Goal: Check status: Check status

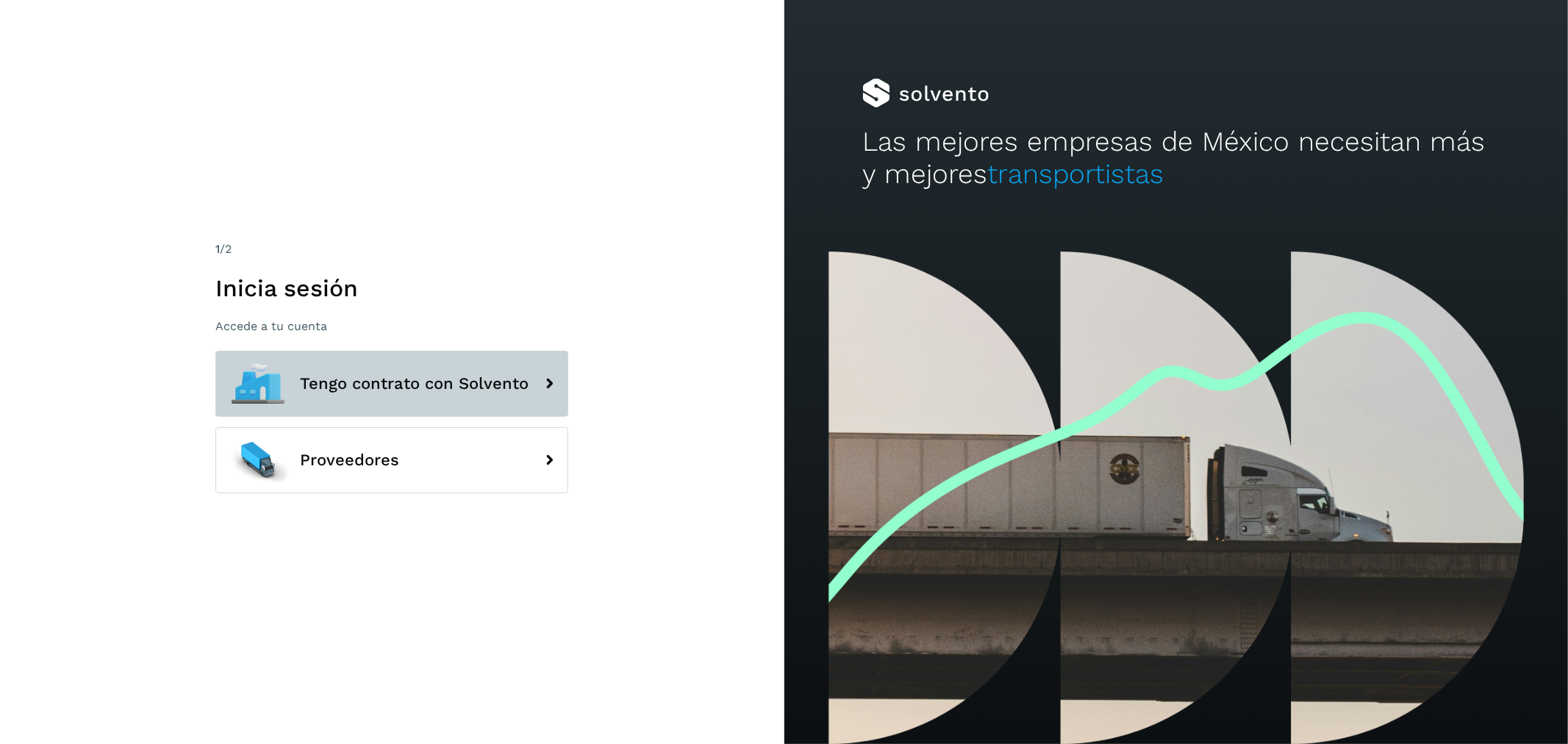
click at [453, 380] on span "Tengo contrato con Solvento" at bounding box center [414, 383] width 229 height 17
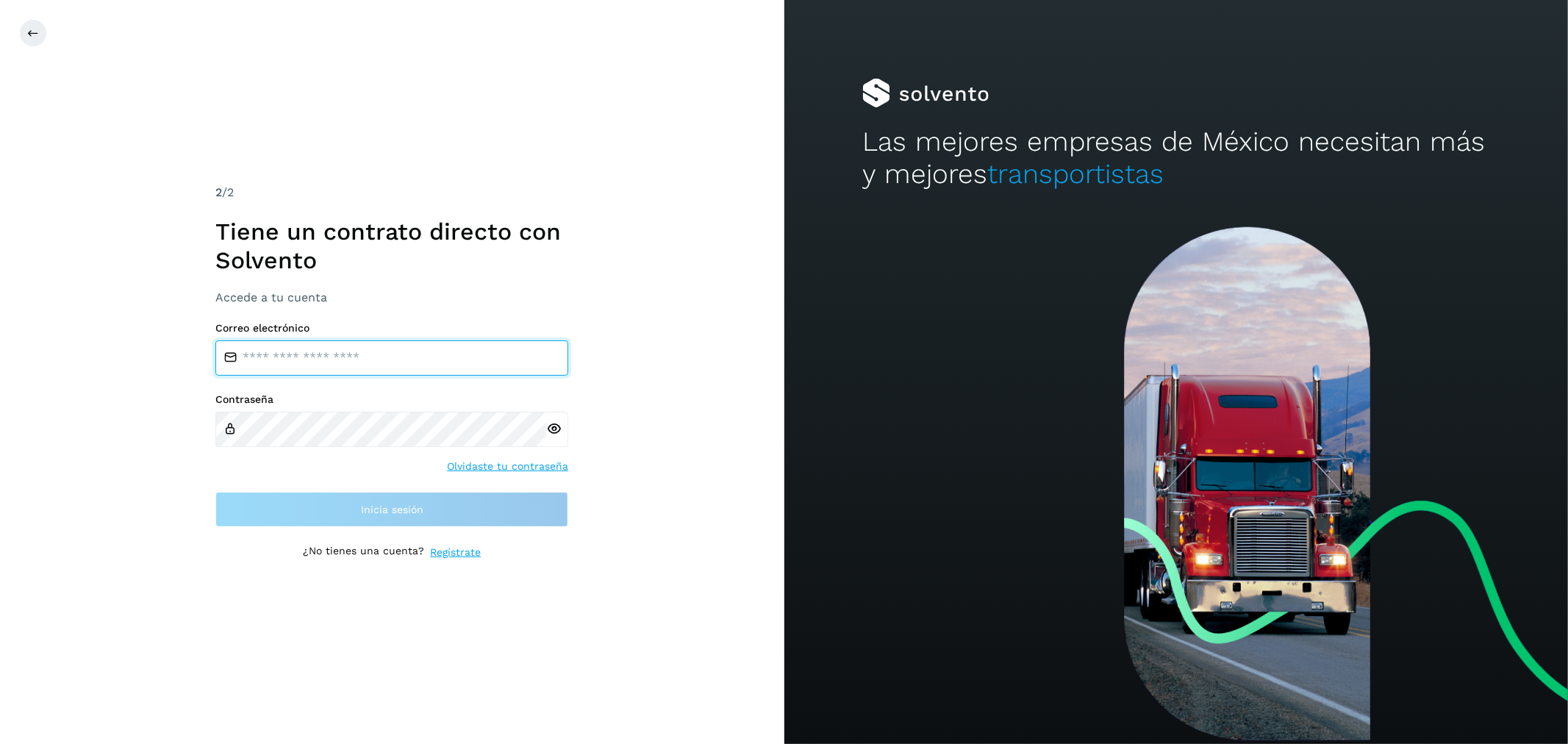
type input "**********"
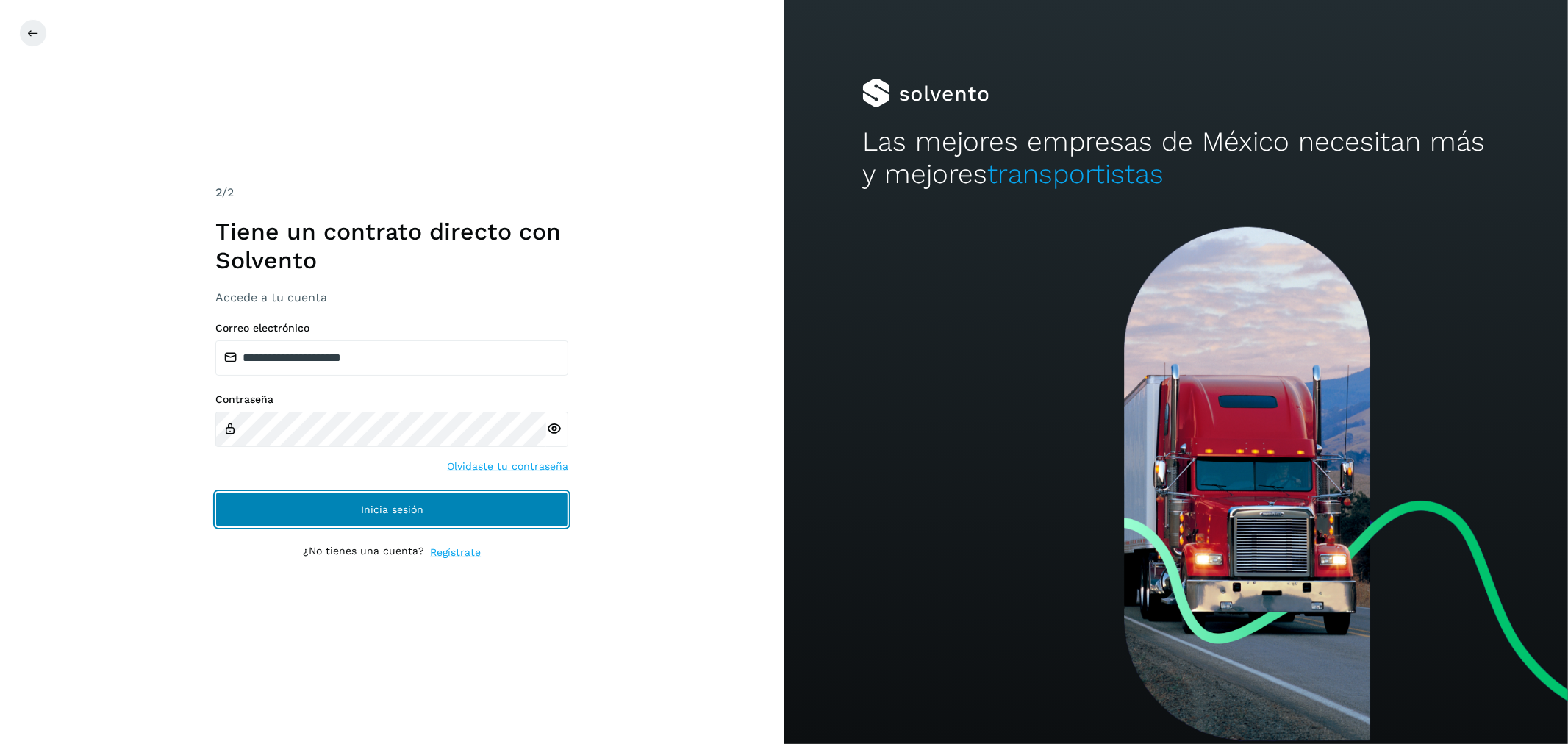
click at [417, 504] on span "Inicia sesión" at bounding box center [392, 509] width 63 height 10
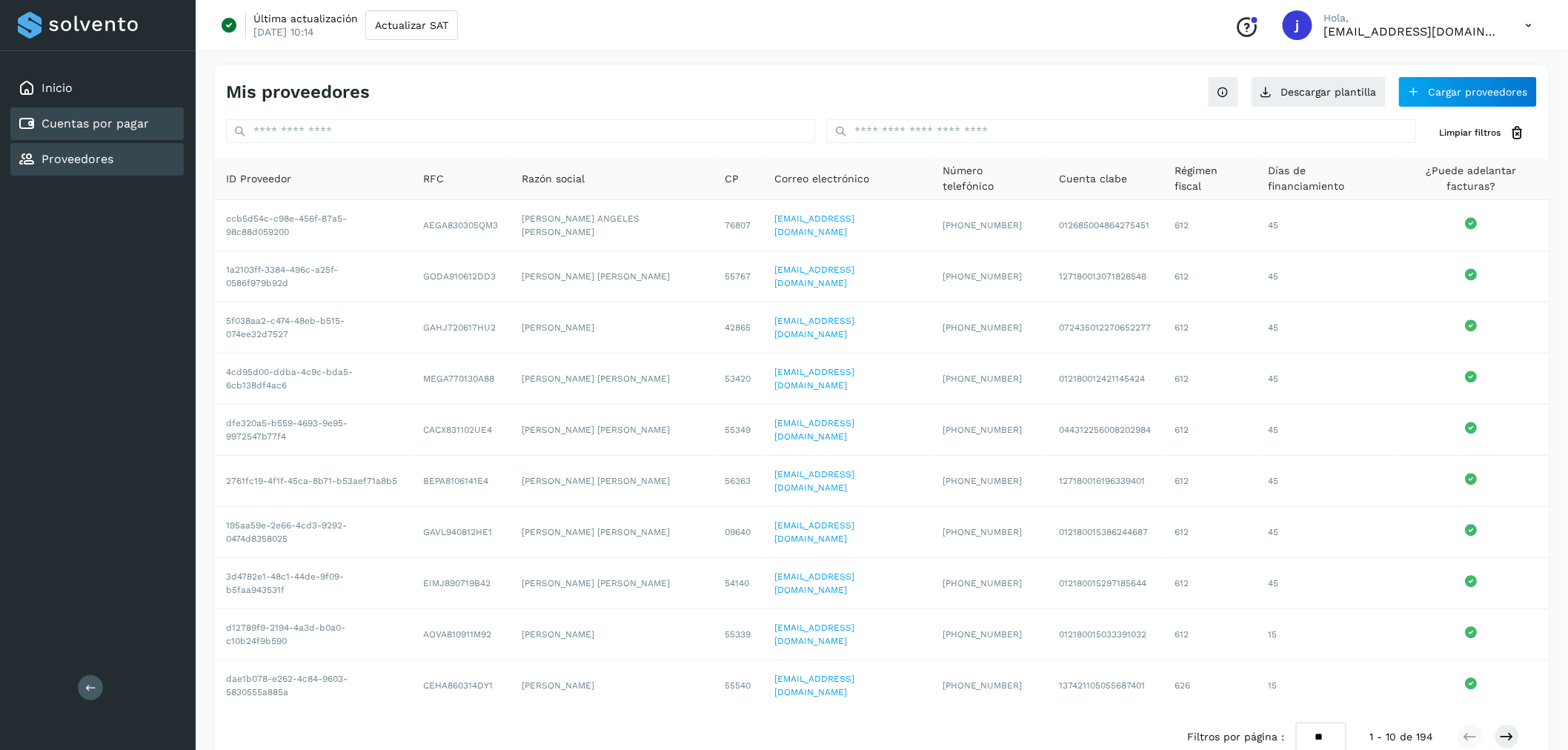
click at [100, 126] on link "Cuentas por pagar" at bounding box center [94, 123] width 107 height 14
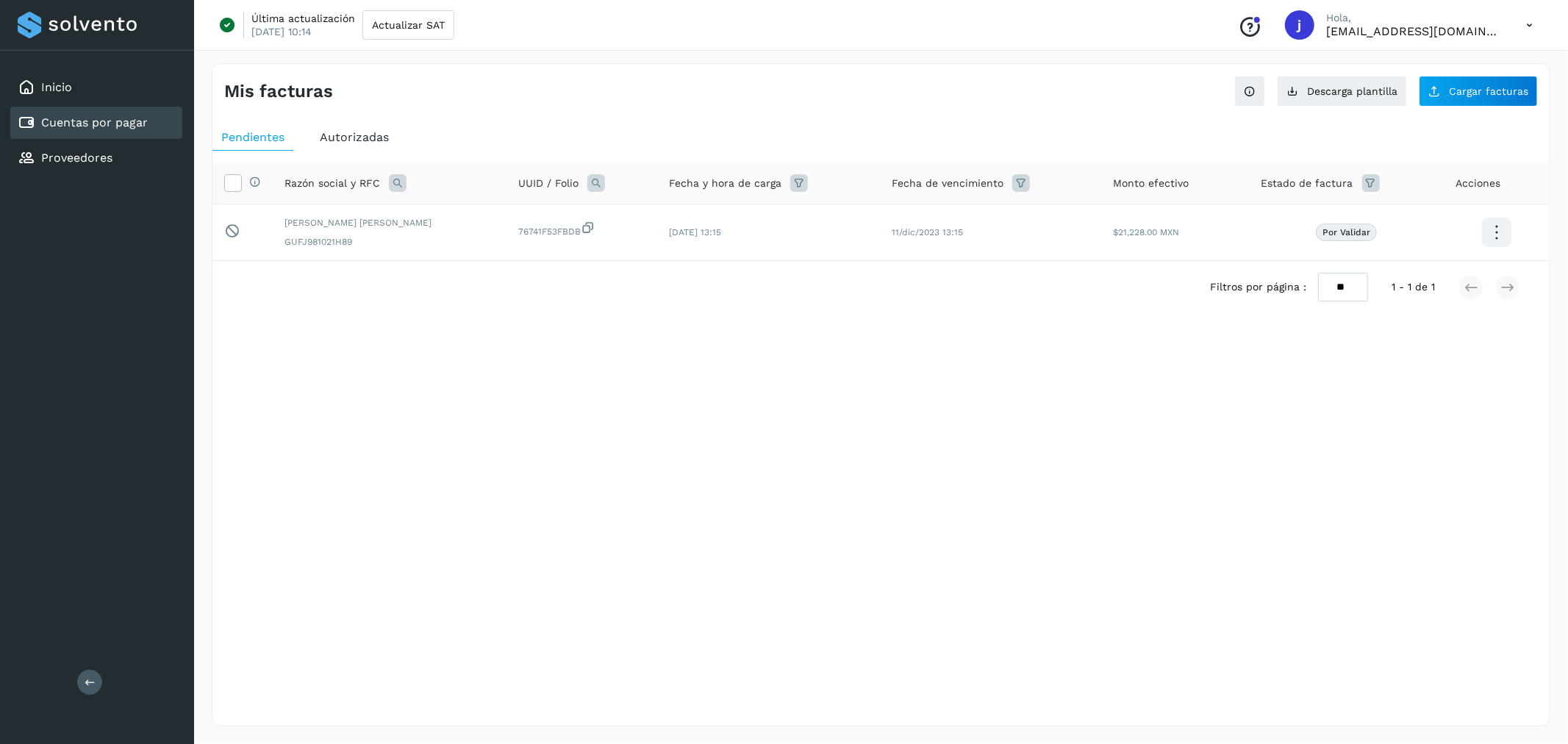
click at [356, 136] on span "Autorizadas" at bounding box center [354, 136] width 69 height 14
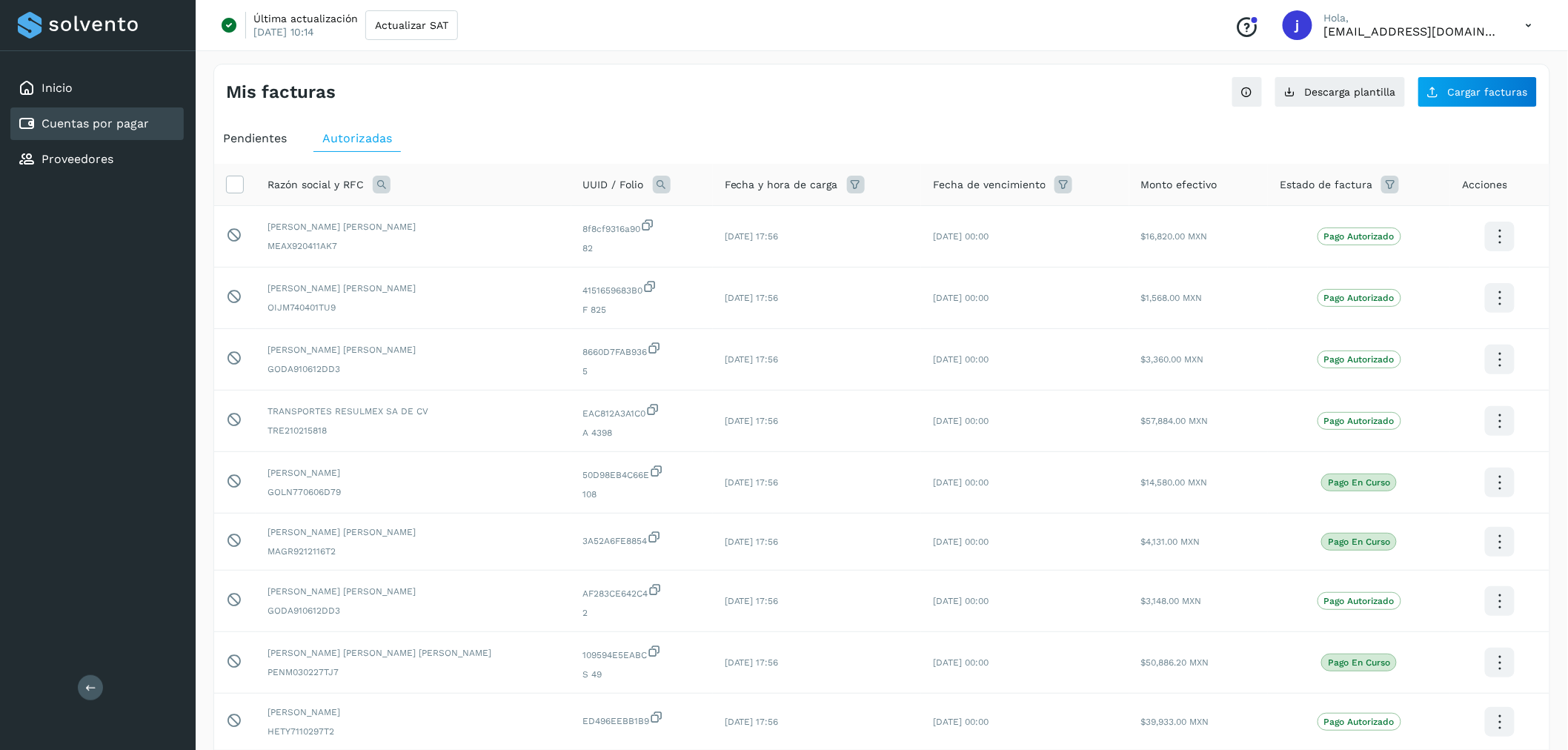
click at [1465, 180] on span "Acciones" at bounding box center [1484, 184] width 45 height 16
click at [1472, 181] on span "Acciones" at bounding box center [1484, 184] width 45 height 16
click at [1491, 228] on icon at bounding box center [1500, 236] width 35 height 35
click at [1103, 119] on div at bounding box center [784, 375] width 1568 height 750
click at [1300, 26] on span "j" at bounding box center [1298, 26] width 4 height 0
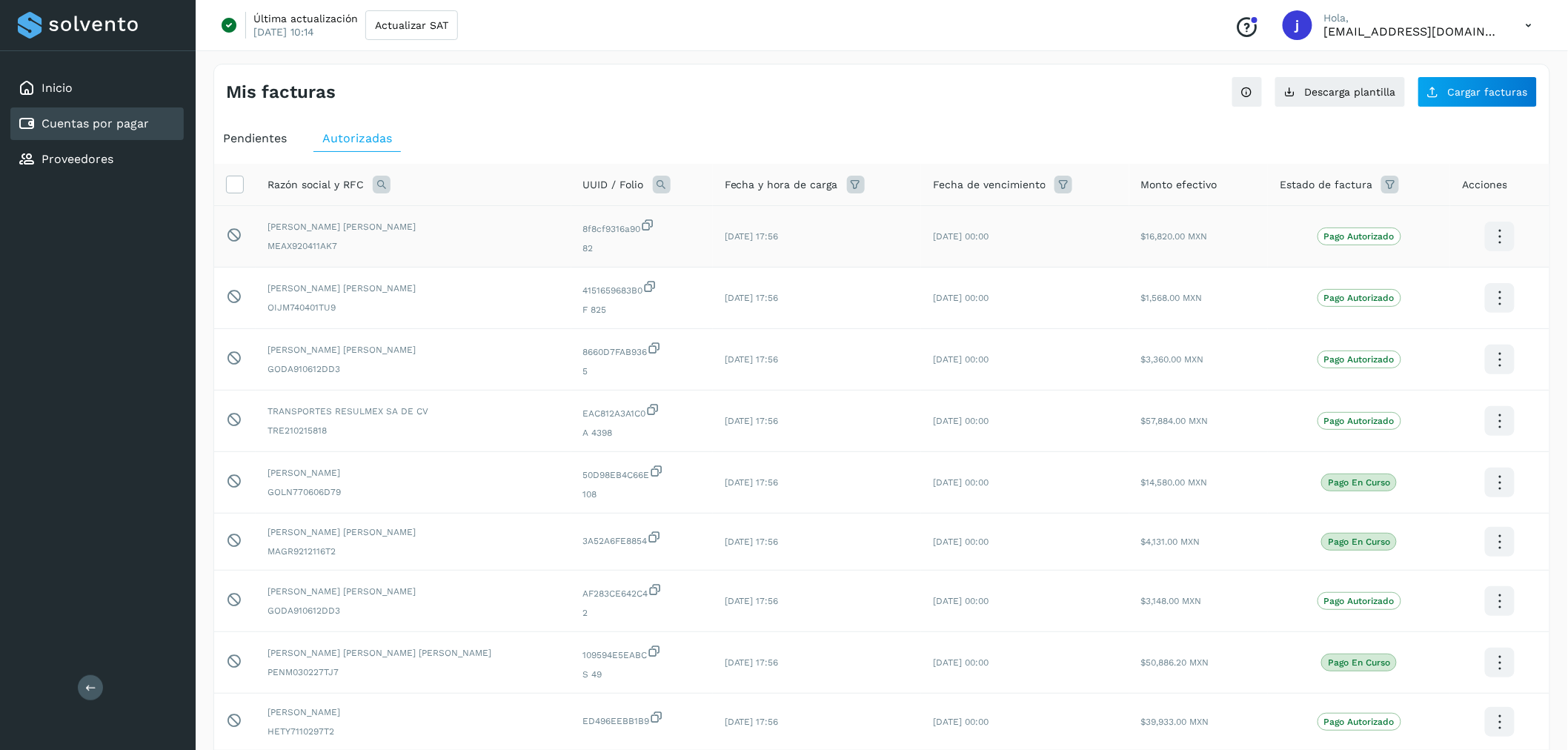
click at [1362, 21] on p "Hola," at bounding box center [1413, 18] width 178 height 13
click at [1216, 49] on div "Última actualización [DATE] 10:14 Actualizar SAT Conoce nuestros beneficios [PE…" at bounding box center [882, 26] width 1372 height 51
click at [1530, 21] on icon at bounding box center [1529, 25] width 30 height 30
click at [1444, 90] on div "Cerrar sesión" at bounding box center [1455, 95] width 177 height 28
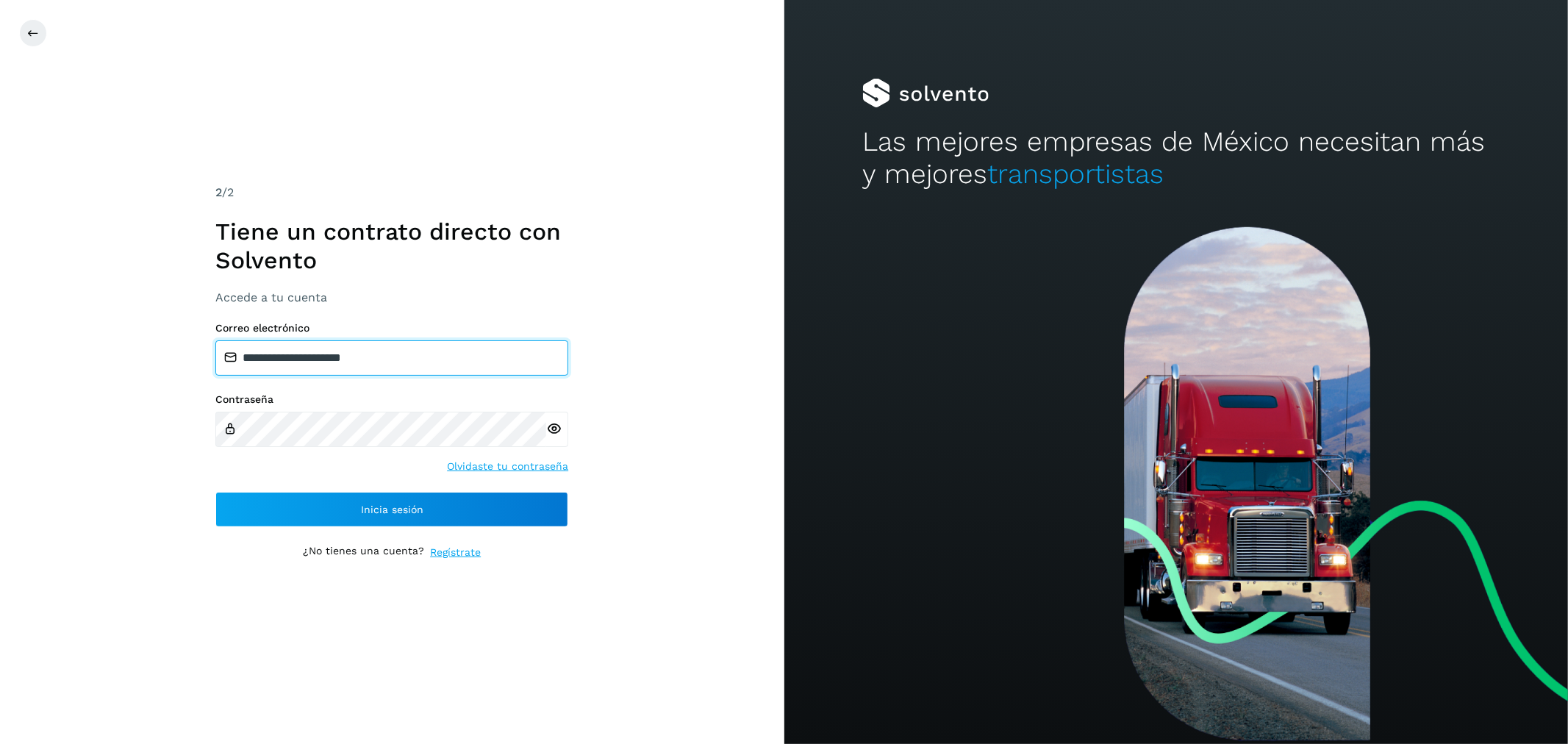
click at [364, 364] on input "**********" at bounding box center [392, 358] width 352 height 35
type input "**********"
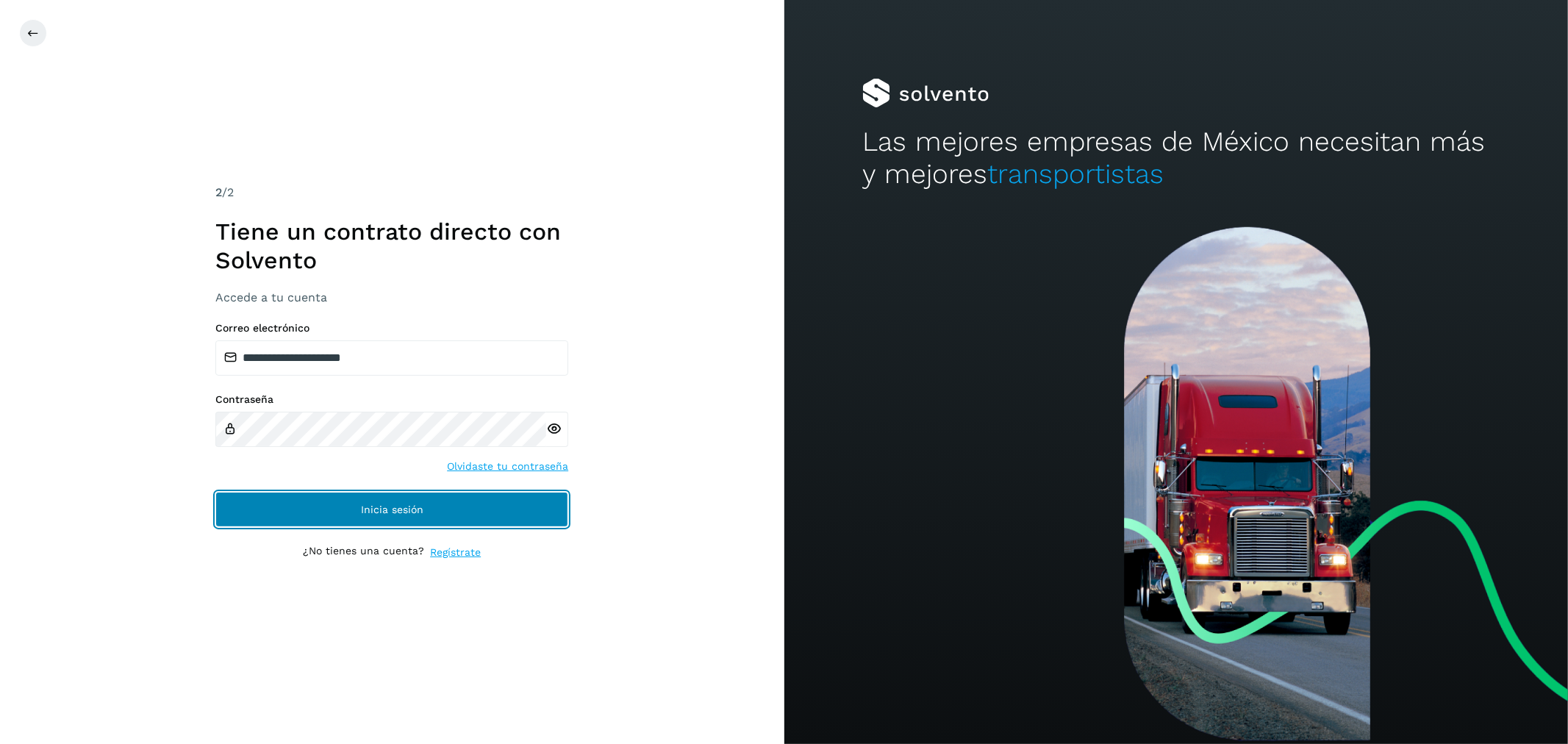
click at [319, 494] on button "Inicia sesión" at bounding box center [392, 509] width 352 height 35
